Goal: Information Seeking & Learning: Compare options

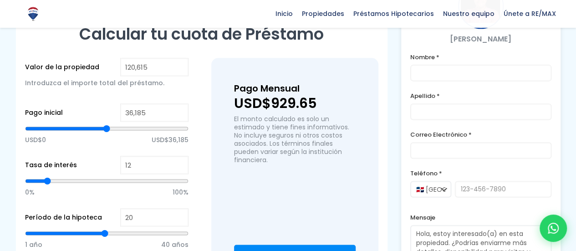
scroll to position [581, 0]
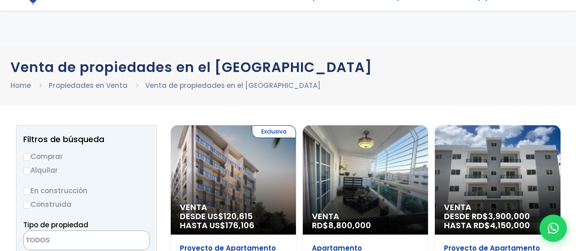
select select
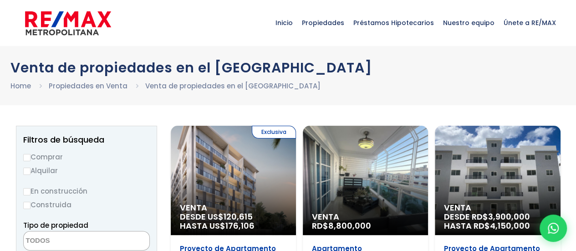
click at [27, 154] on input "Comprar" at bounding box center [26, 157] width 7 height 7
radio input "true"
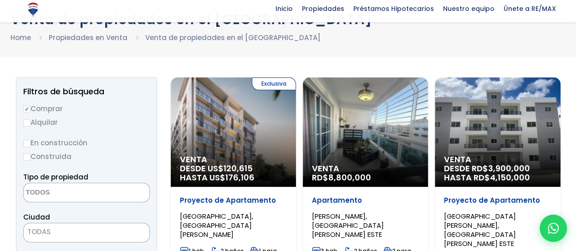
scroll to position [49, 0]
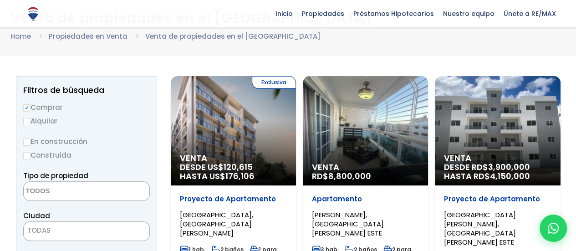
click at [26, 158] on input "Construida" at bounding box center [26, 155] width 7 height 7
radio input "true"
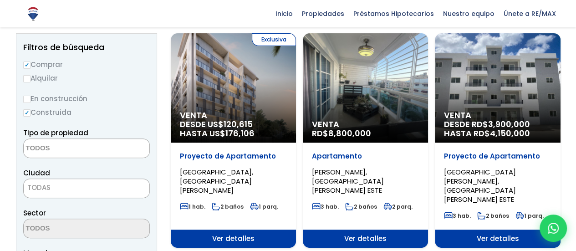
scroll to position [95, 0]
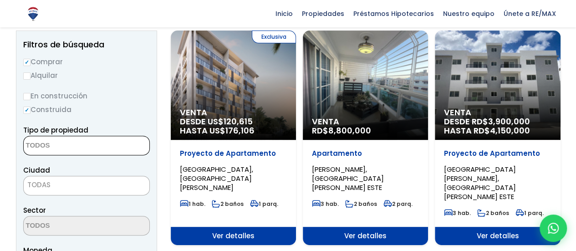
click at [57, 140] on textarea "Search" at bounding box center [68, 146] width 88 height 20
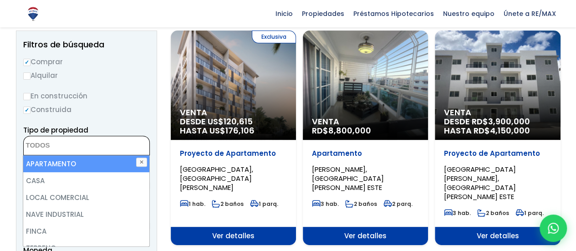
click at [55, 165] on li "APARTAMENTO" at bounding box center [86, 163] width 126 height 17
select select "apartment"
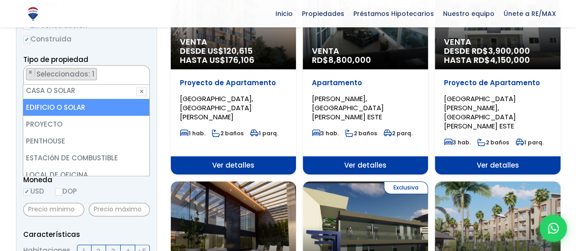
scroll to position [173, 0]
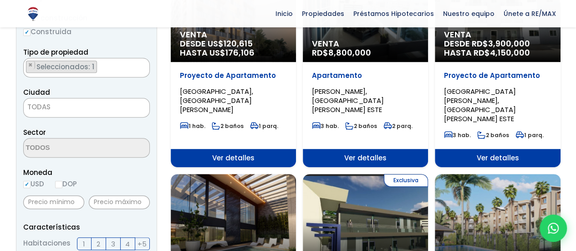
click at [66, 185] on label "DOP" at bounding box center [66, 183] width 22 height 11
click at [0, 0] on input "DOP" at bounding box center [0, 0] width 0 height 0
click at [62, 185] on input "DOP" at bounding box center [58, 184] width 7 height 7
radio input "true"
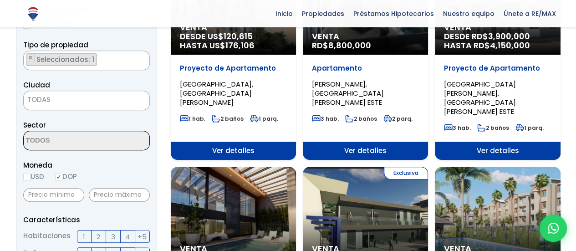
scroll to position [179, 0]
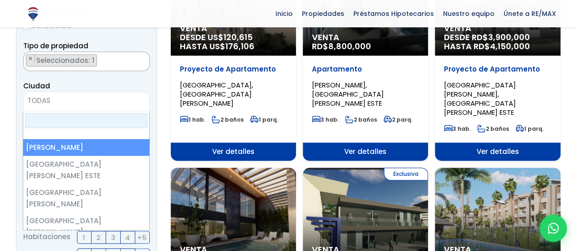
click at [52, 96] on span "TODAS" at bounding box center [87, 100] width 126 height 13
select select "1"
click at [116, 100] on span "[PERSON_NAME][DATE]" at bounding box center [75, 100] width 103 height 13
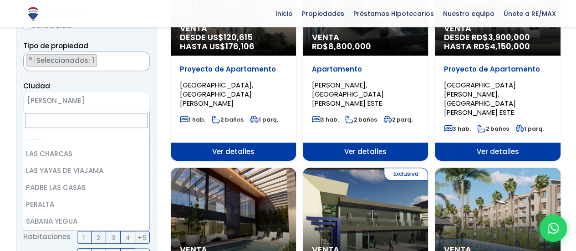
scroll to position [0, 0]
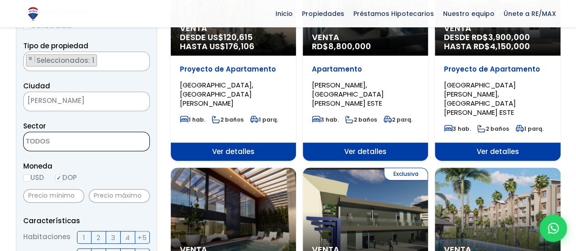
click at [87, 142] on textarea "Search" at bounding box center [68, 142] width 88 height 20
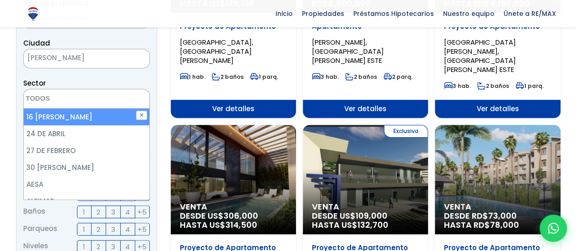
click at [86, 120] on li "16 DE AGOSTO" at bounding box center [87, 116] width 126 height 17
select select "50"
click at [141, 113] on button "✕" at bounding box center [141, 115] width 11 height 9
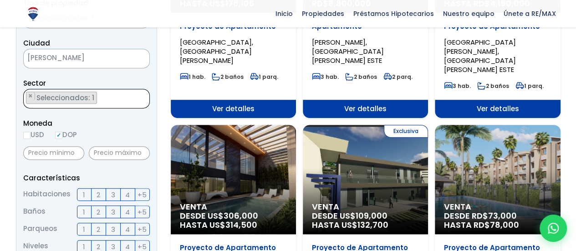
click at [27, 95] on textarea "Search" at bounding box center [26, 99] width 5 height 20
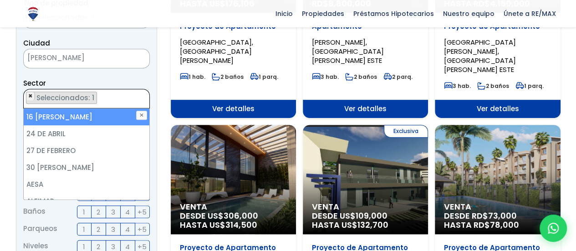
click at [30, 96] on span "×" at bounding box center [30, 96] width 5 height 8
select select
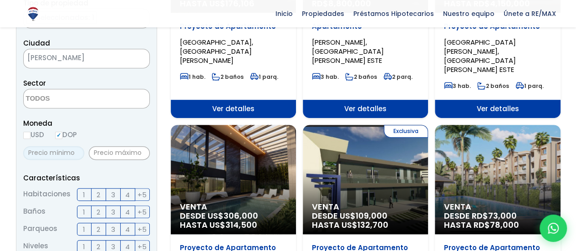
click at [75, 154] on input "text" at bounding box center [53, 153] width 61 height 14
type input "1,000,000"
click at [105, 149] on input "text" at bounding box center [119, 153] width 61 height 14
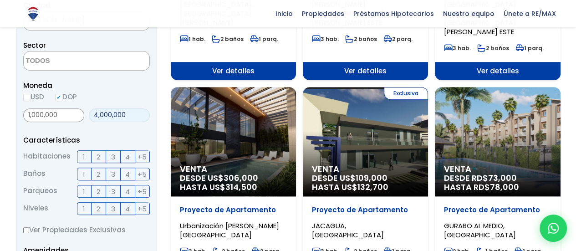
scroll to position [260, 0]
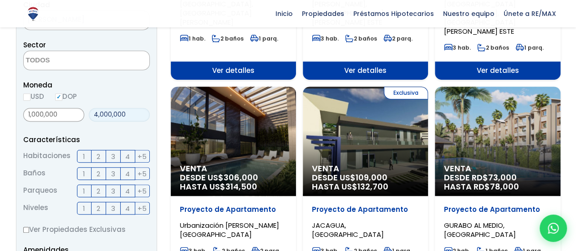
type input "4,000,000"
click at [97, 158] on span "2" at bounding box center [99, 156] width 4 height 11
click at [0, 0] on input "2" at bounding box center [0, 0] width 0 height 0
click at [97, 175] on span "2" at bounding box center [99, 173] width 4 height 11
click at [0, 0] on input "2" at bounding box center [0, 0] width 0 height 0
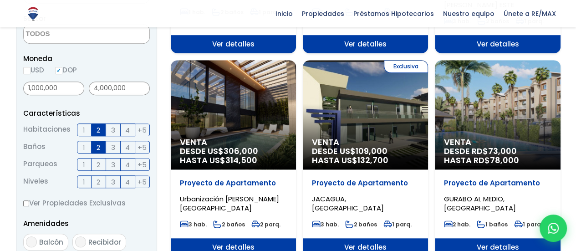
scroll to position [288, 0]
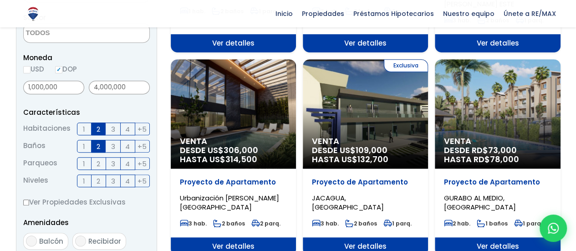
click at [86, 167] on label "1" at bounding box center [84, 163] width 15 height 13
click at [0, 0] on input "1" at bounding box center [0, 0] width 0 height 0
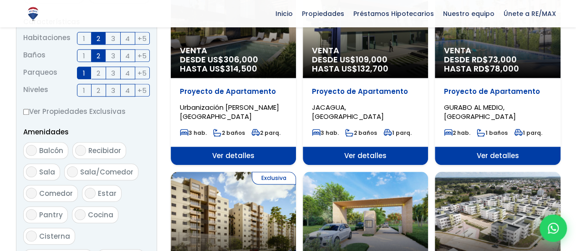
scroll to position [379, 0]
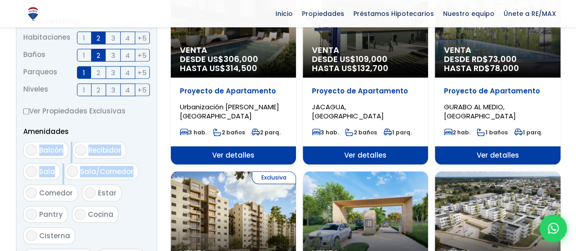
drag, startPoint x: 95, startPoint y: 180, endPoint x: 30, endPoint y: 149, distance: 72.8
click at [30, 149] on ul "Balcón Recibidor Sala Sala/Comedor Comedor Estar Pantry Cocina" at bounding box center [86, 226] width 127 height 169
click at [30, 149] on input "Balcón" at bounding box center [31, 149] width 11 height 11
checkbox input "false"
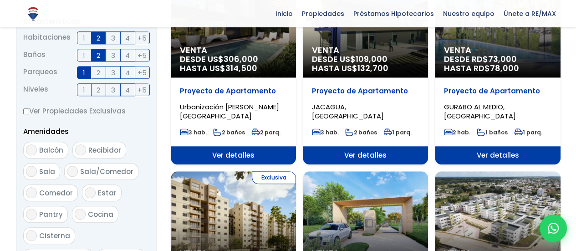
click at [103, 134] on p "Amenidades" at bounding box center [86, 131] width 127 height 11
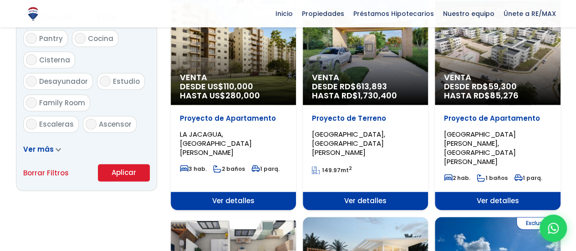
scroll to position [555, 0]
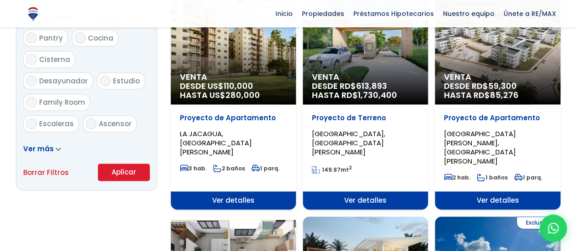
click at [116, 170] on button "Aplicar" at bounding box center [124, 172] width 52 height 17
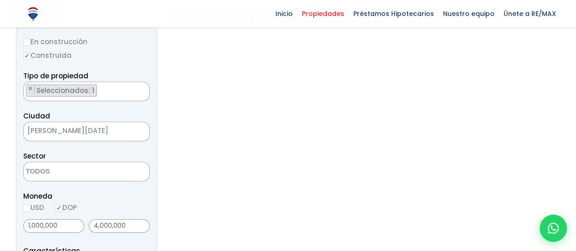
scroll to position [152, 0]
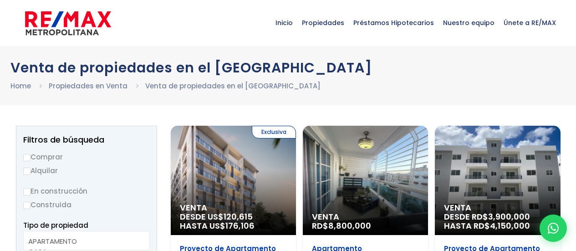
select select
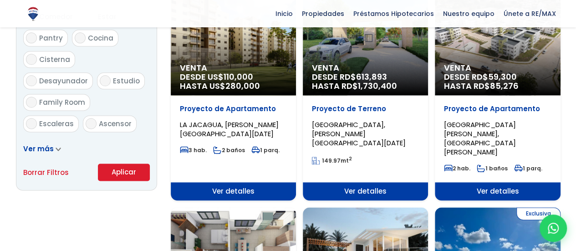
scroll to position [555, 0]
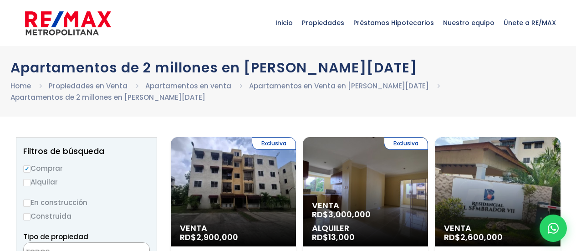
select select
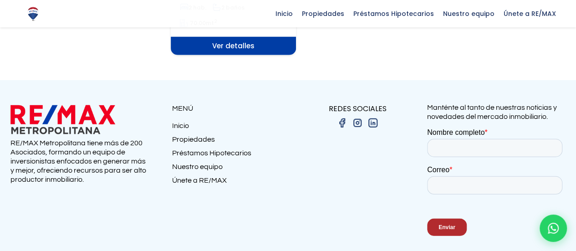
scroll to position [1162, 0]
